Goal: Transaction & Acquisition: Book appointment/travel/reservation

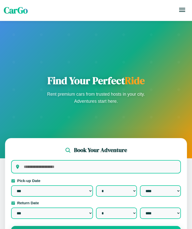
select select "*"
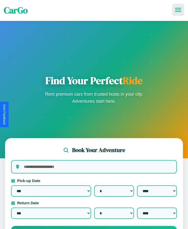
click at [179, 10] on icon at bounding box center [179, 10] width 6 height 4
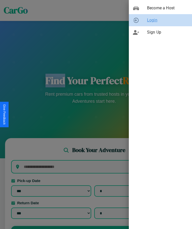
click at [161, 20] on span "Login" at bounding box center [167, 20] width 41 height 6
